Goal: Task Accomplishment & Management: Complete application form

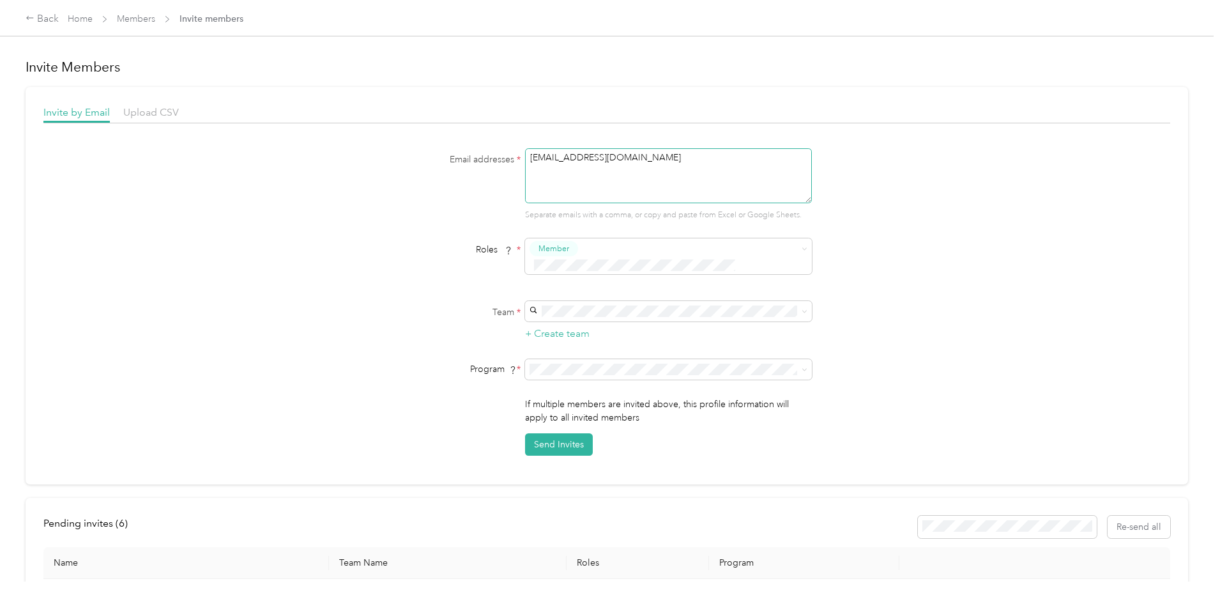
drag, startPoint x: 628, startPoint y: 156, endPoint x: 526, endPoint y: 155, distance: 101.6
click at [526, 155] on textarea "[EMAIL_ADDRESS][DOMAIN_NAME]" at bounding box center [668, 175] width 287 height 55
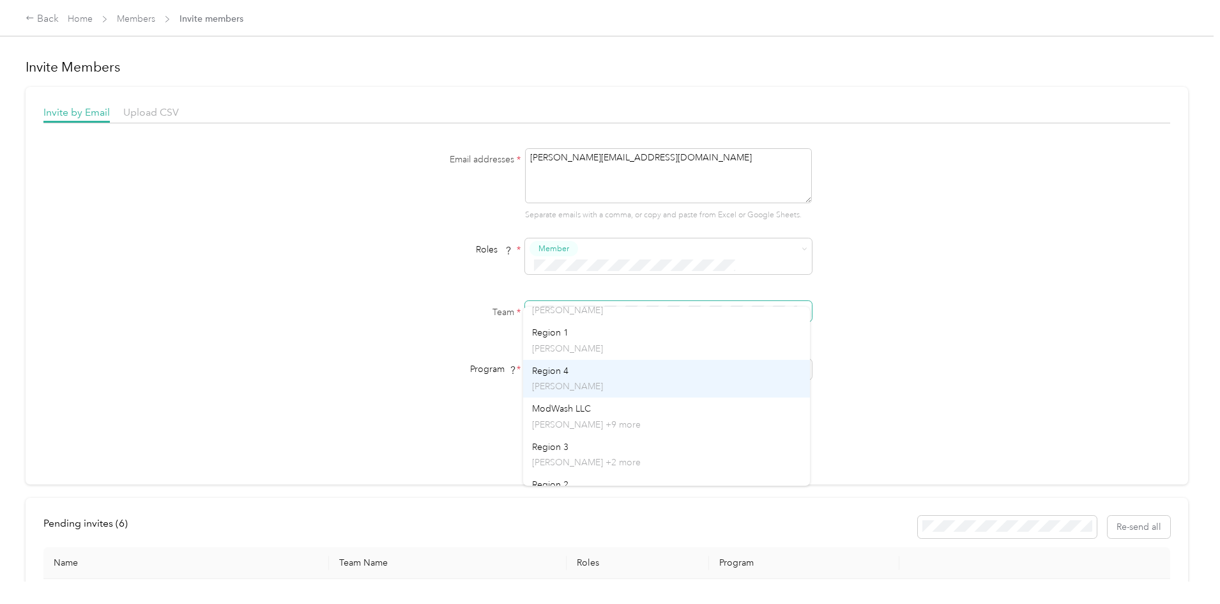
scroll to position [125, 0]
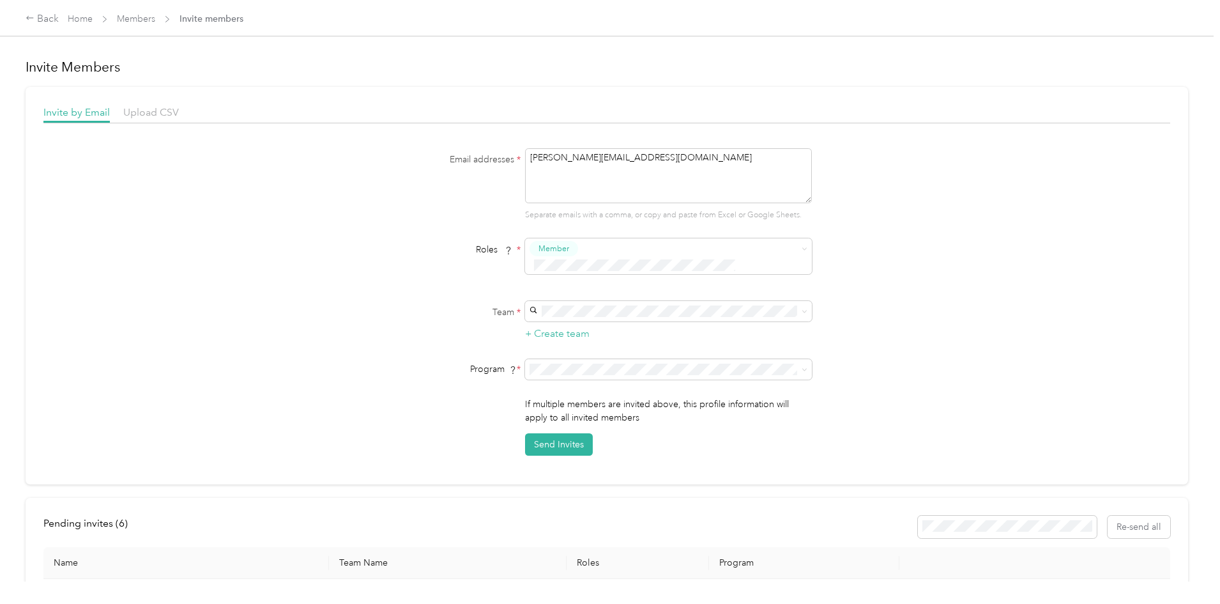
click at [611, 377] on div "Region 3 [PERSON_NAME] +2 more" at bounding box center [666, 386] width 269 height 29
click at [643, 360] on span at bounding box center [668, 369] width 287 height 20
click at [803, 367] on icon at bounding box center [805, 370] width 6 height 6
click at [679, 412] on li "ModWash CPM (CPM)" at bounding box center [666, 420] width 287 height 22
click at [551, 433] on button "Send Invites" at bounding box center [559, 444] width 68 height 22
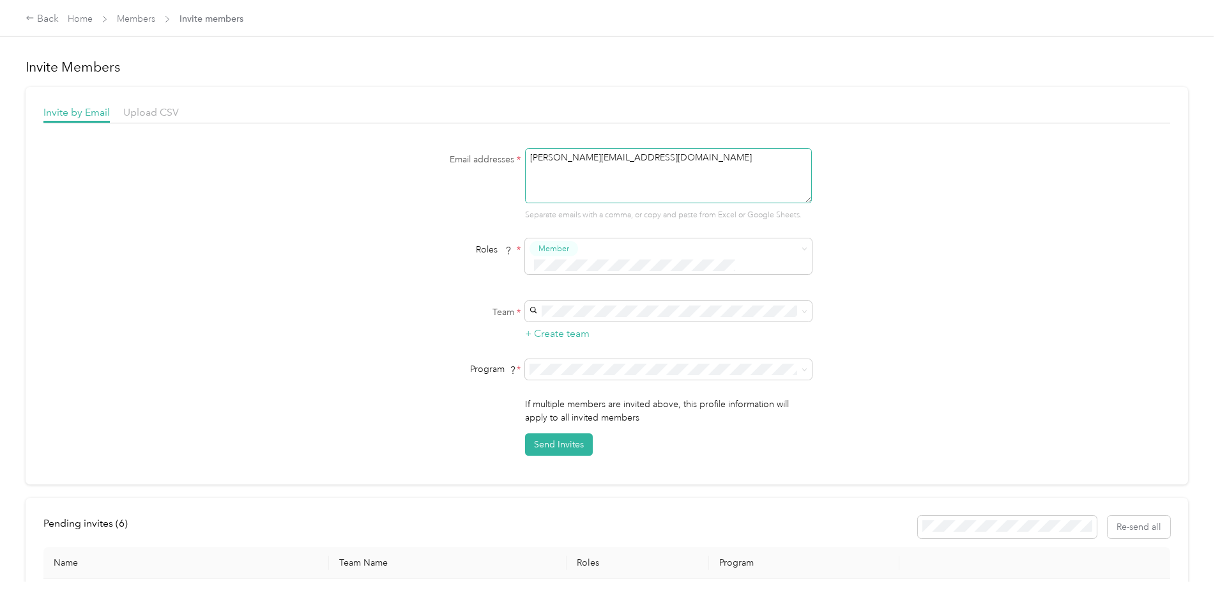
click at [650, 162] on textarea "[PERSON_NAME][EMAIL_ADDRESS][DOMAIN_NAME]" at bounding box center [668, 175] width 287 height 55
type textarea "[EMAIL_ADDRESS][DOMAIN_NAME]"
click at [607, 393] on p "[PERSON_NAME] +2 more" at bounding box center [666, 398] width 269 height 13
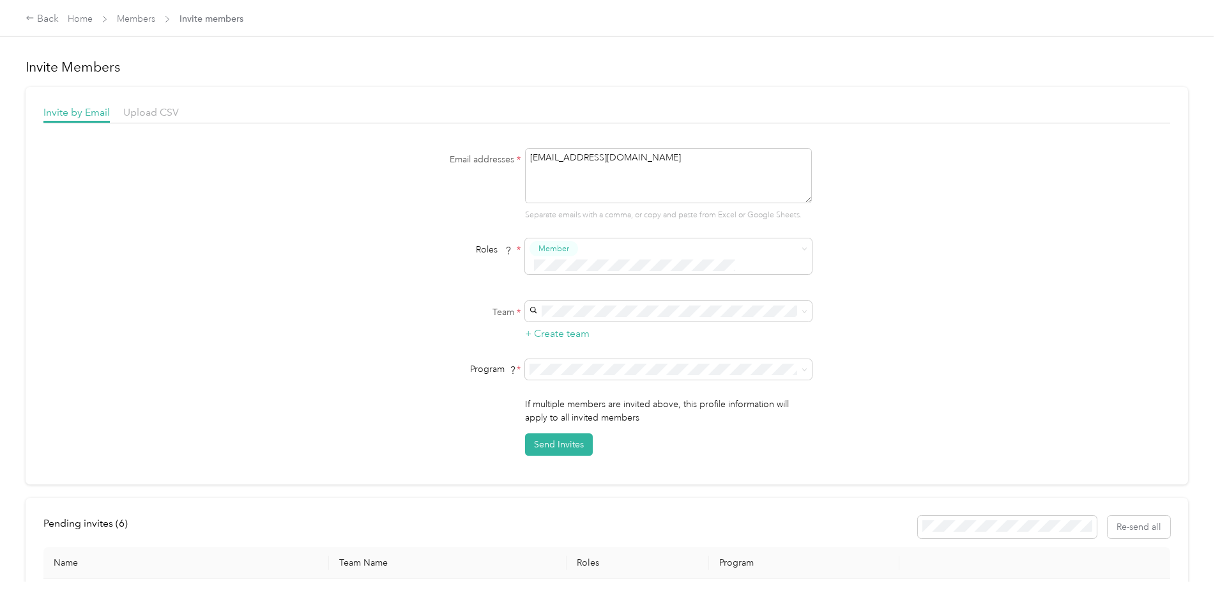
click at [658, 413] on li "ModWash CPM (CPM)" at bounding box center [666, 420] width 287 height 22
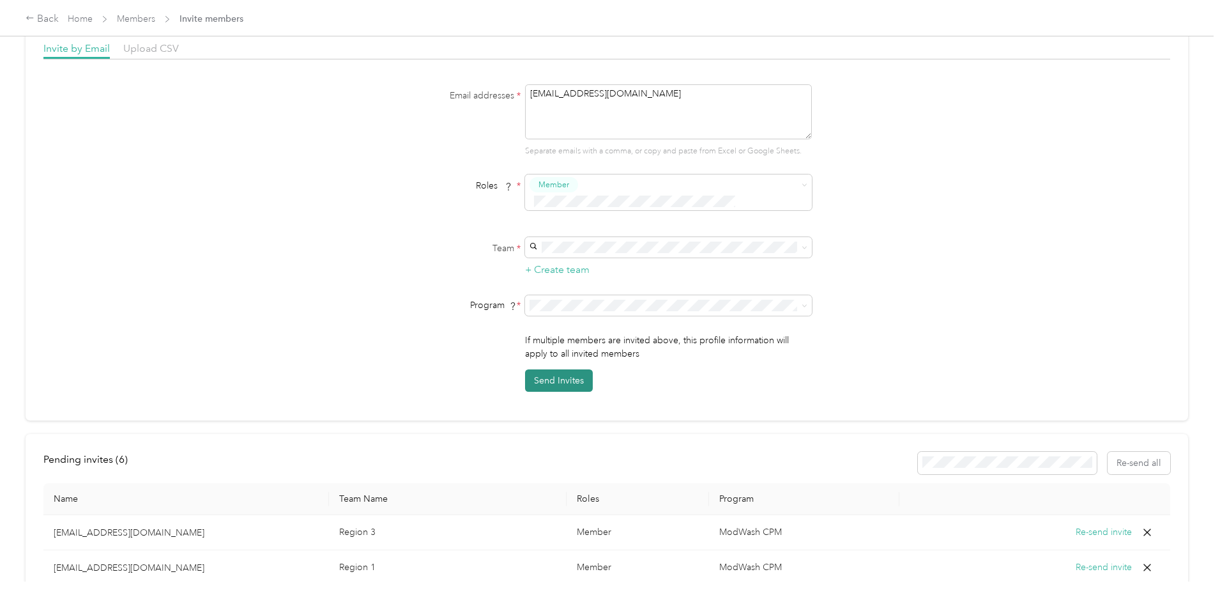
click at [558, 369] on button "Send Invites" at bounding box center [559, 380] width 68 height 22
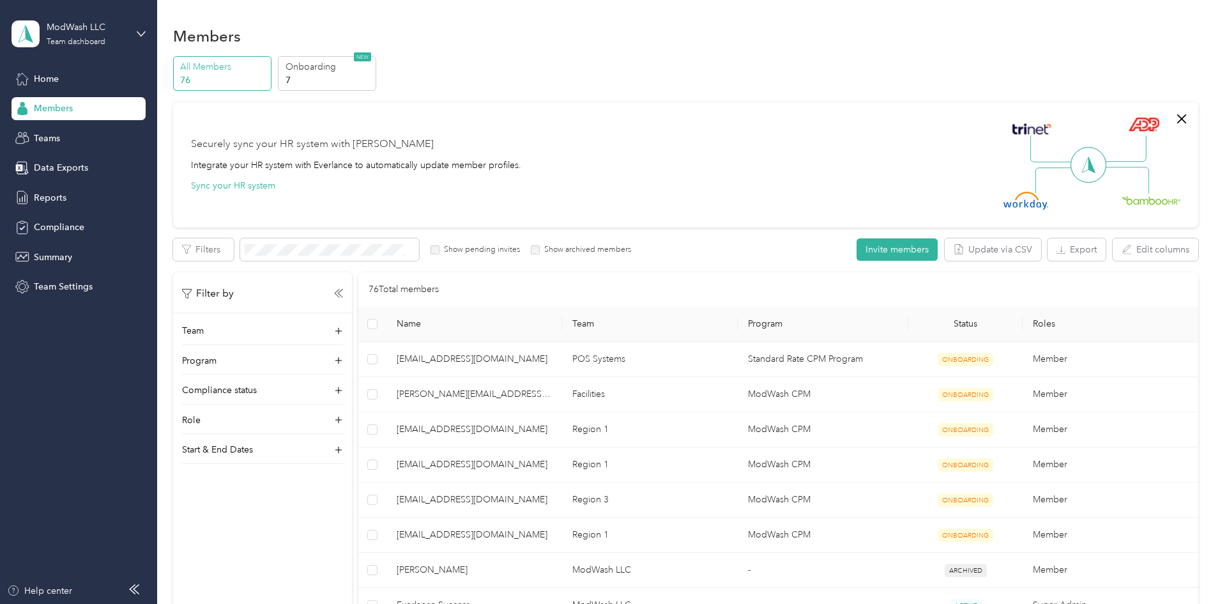
click at [667, 63] on div "All Members 76 Onboarding 7 NEW" at bounding box center [685, 73] width 1025 height 35
